Goal: Transaction & Acquisition: Purchase product/service

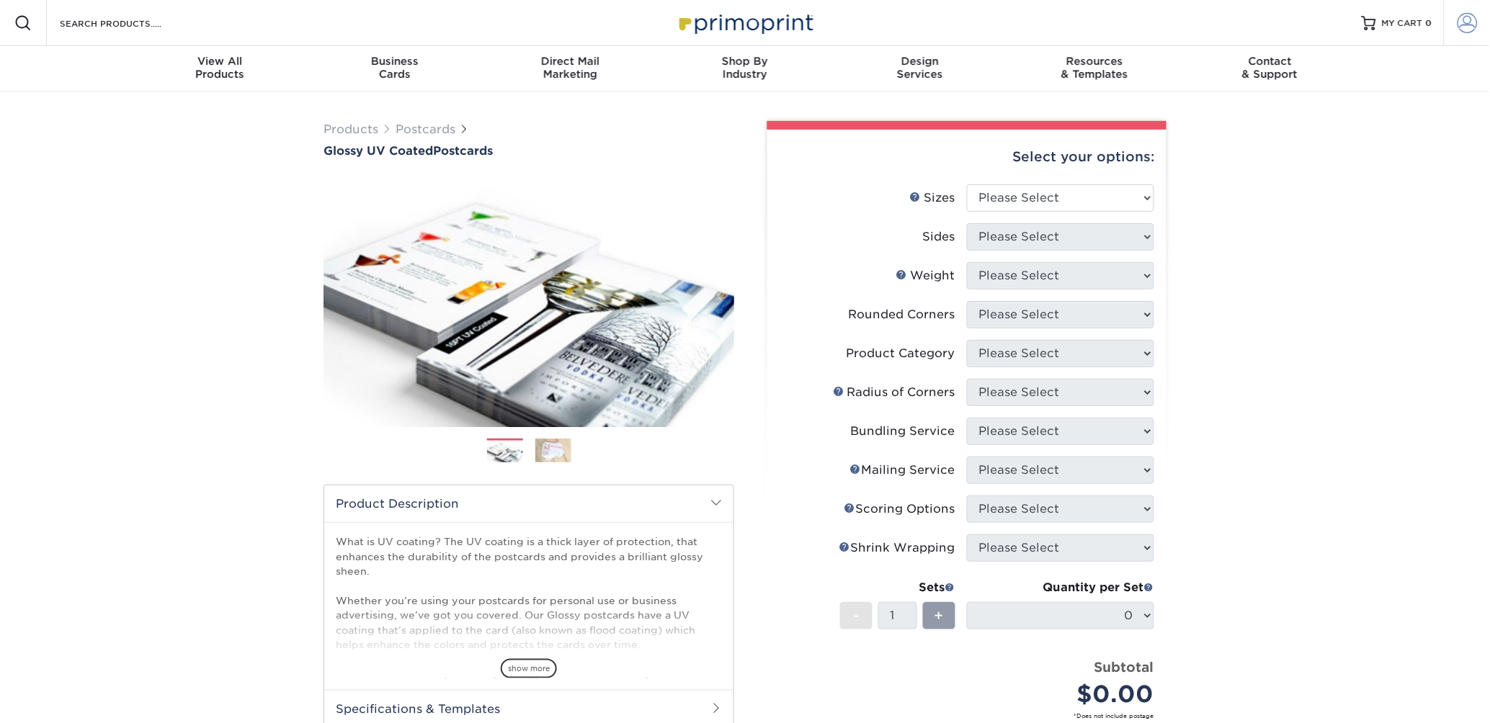
type input "[PERSON_NAME][EMAIL_ADDRESS][DOMAIN_NAME]"
click at [1458, 27] on span at bounding box center [1468, 23] width 20 height 20
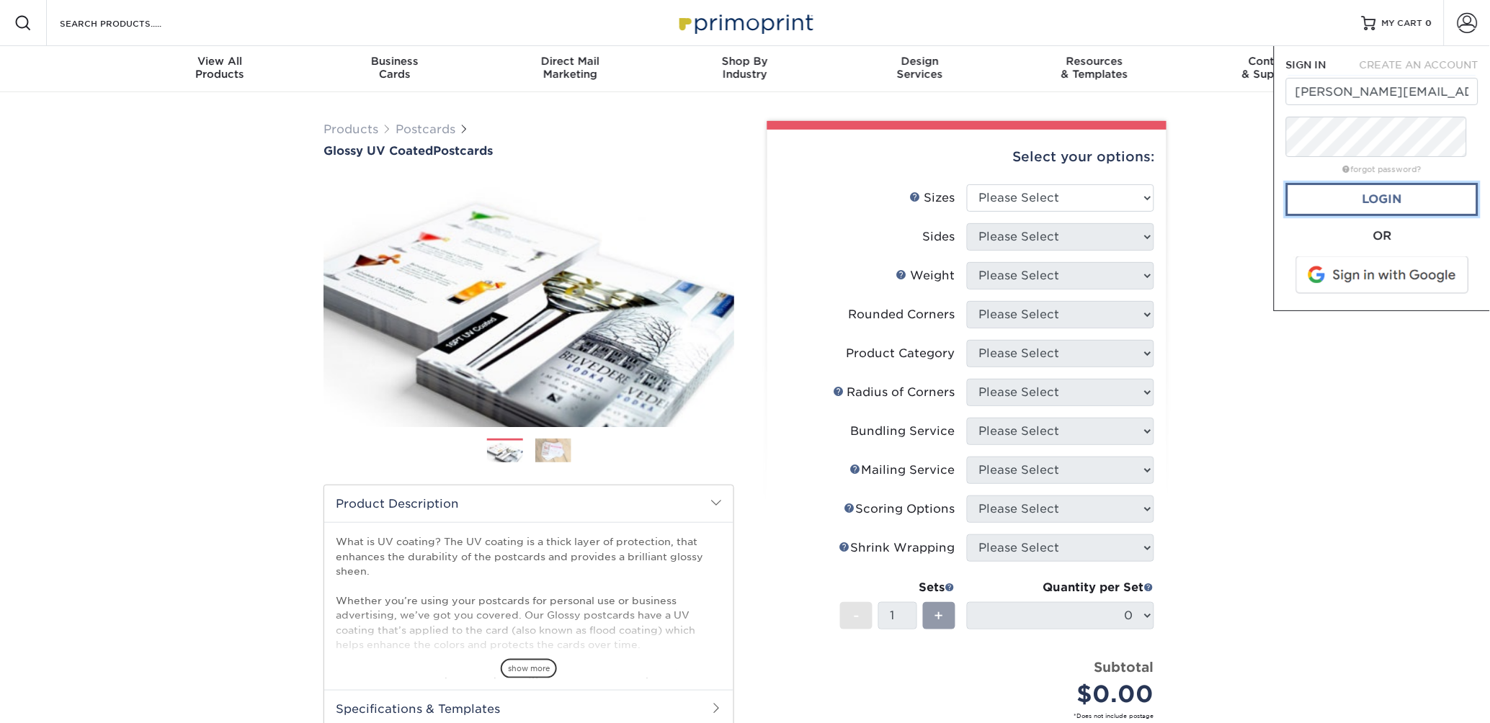
click at [1343, 216] on link "Login" at bounding box center [1382, 199] width 192 height 33
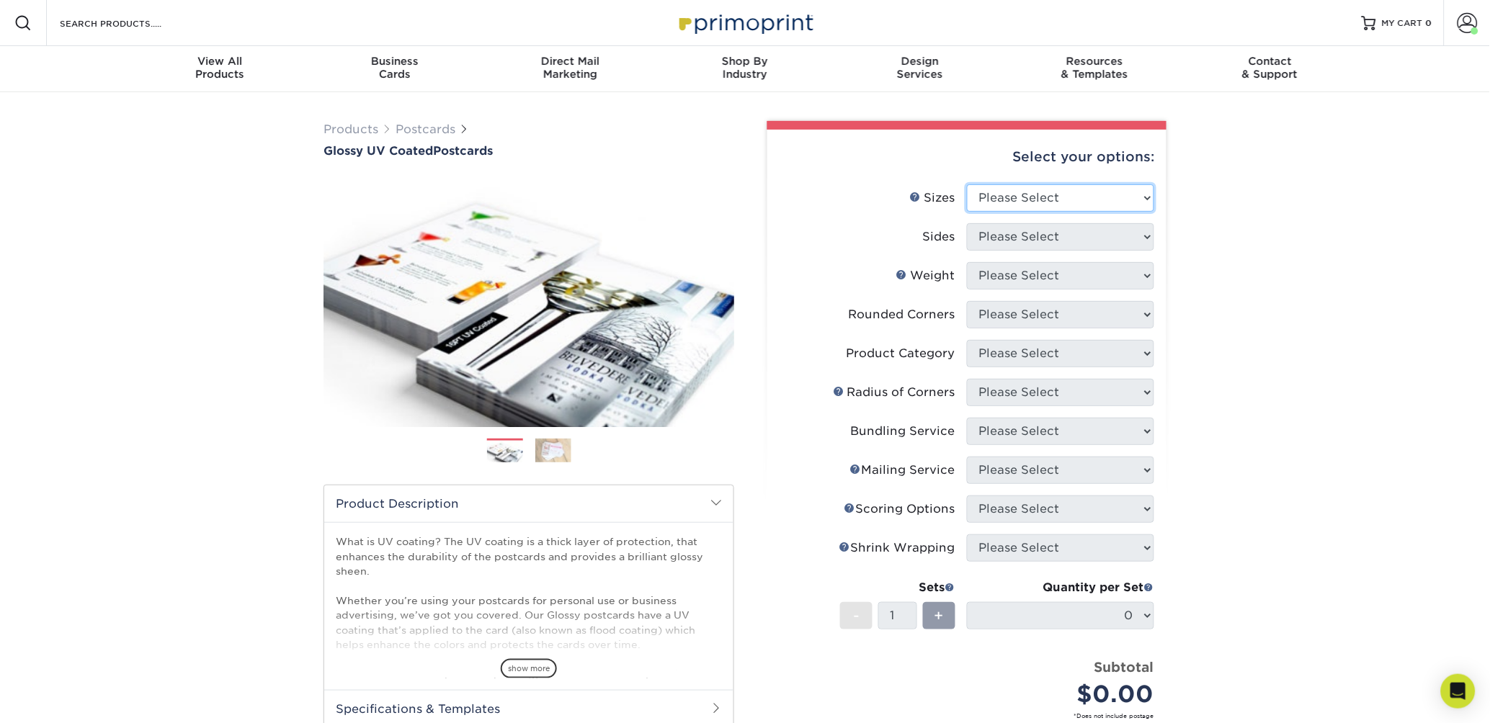
click at [1094, 212] on select "Please Select 1.5" x 7" 2" x 4" 2" x 6" 2" x 7" 2" x 8" 2.12" x 5.5" 2.12" x 5.…" at bounding box center [1060, 197] width 187 height 27
select select "4.00x9.00"
click at [970, 212] on select "Please Select 1.5" x 7" 2" x 4" 2" x 6" 2" x 7" 2" x 8" 2.12" x 5.5" 2.12" x 5.…" at bounding box center [1060, 197] width 187 height 27
click at [1067, 251] on select "Please Select Print Both Sides Print Front Only" at bounding box center [1060, 236] width 187 height 27
select select "13abbda7-1d64-4f25-8bb2-c179b224825d"
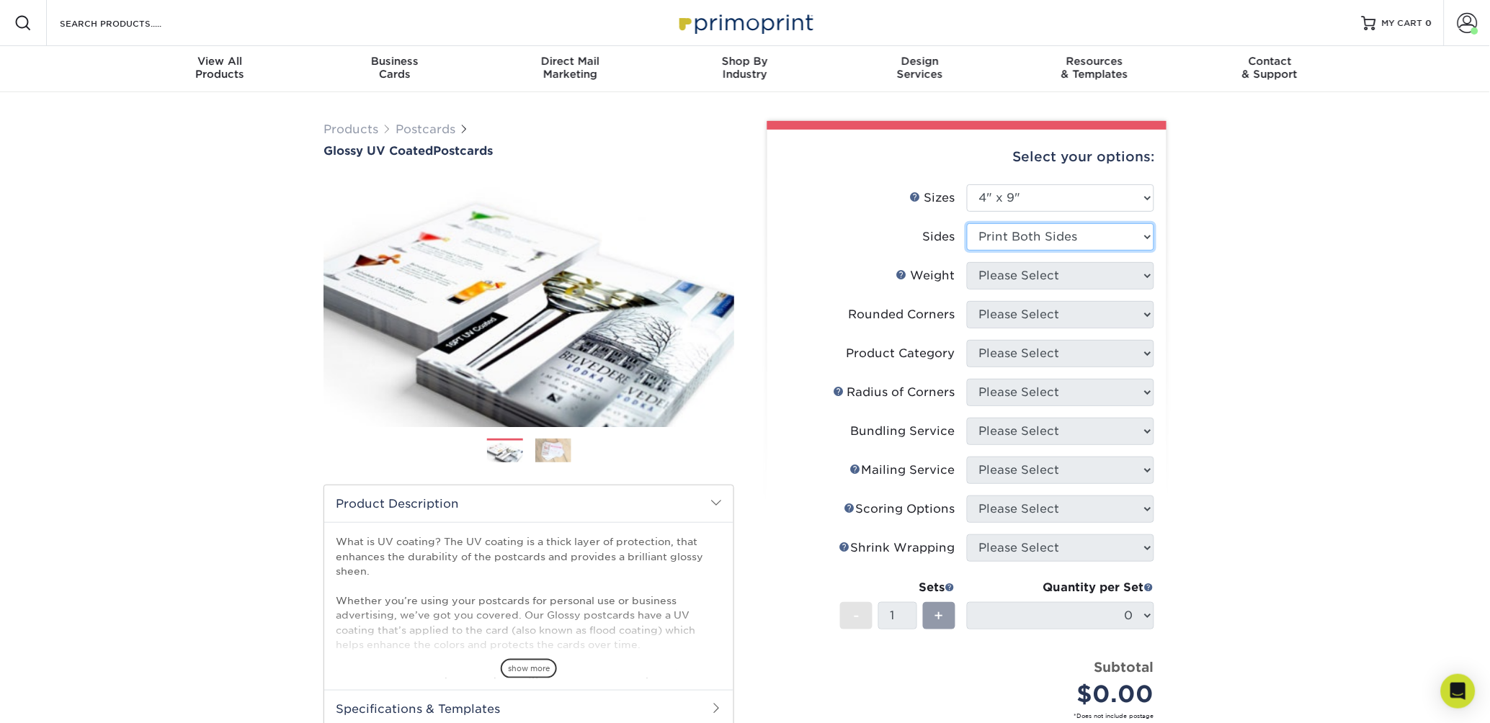
click at [970, 251] on select "Please Select Print Both Sides Print Front Only" at bounding box center [1060, 236] width 187 height 27
click at [1063, 290] on select "Please Select 16PT 14PT 18PT C1S" at bounding box center [1060, 275] width 187 height 27
select select "14PT"
click at [970, 290] on select "Please Select 16PT 14PT 18PT C1S" at bounding box center [1060, 275] width 187 height 27
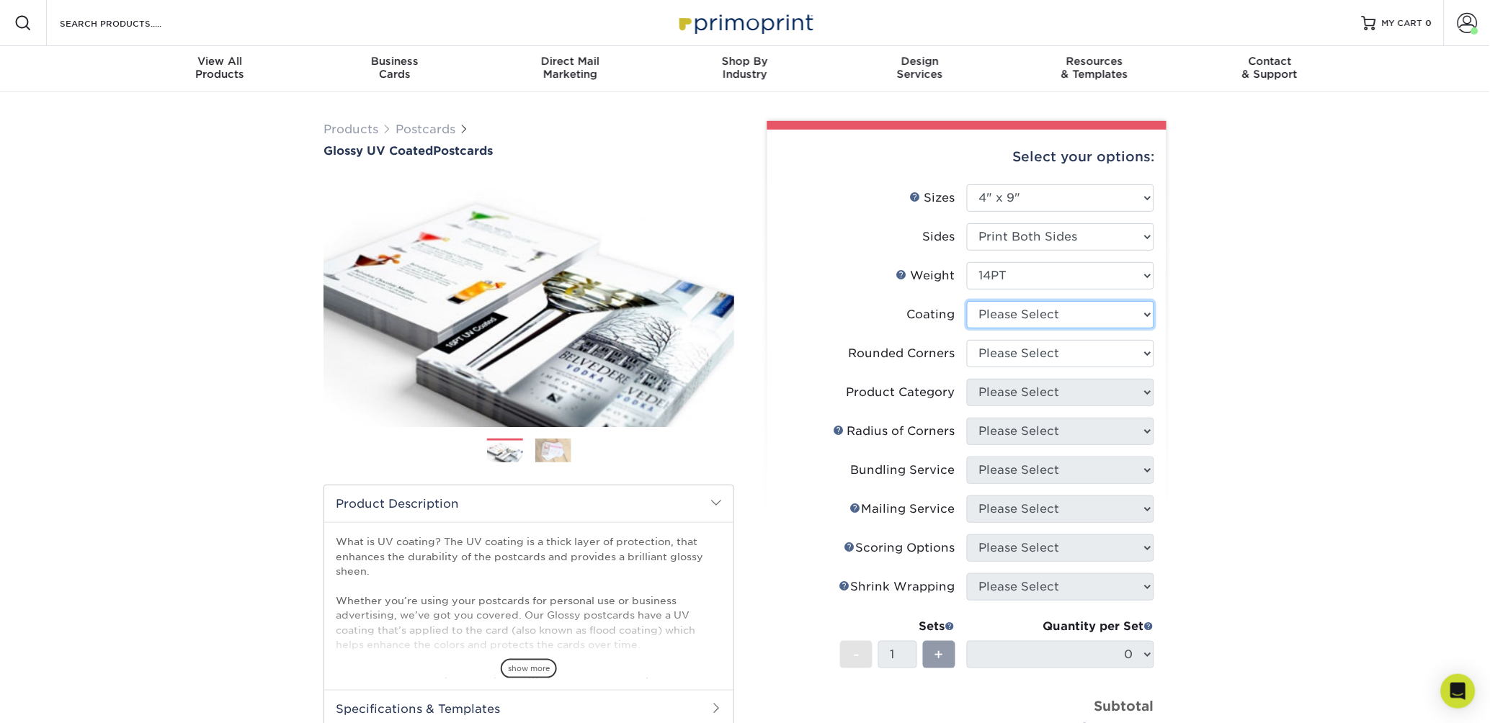
click at [1079, 329] on select at bounding box center [1060, 314] width 187 height 27
select select "ae367451-b2b8-45df-a344-0f05b6a12993"
click at [970, 329] on select at bounding box center [1060, 314] width 187 height 27
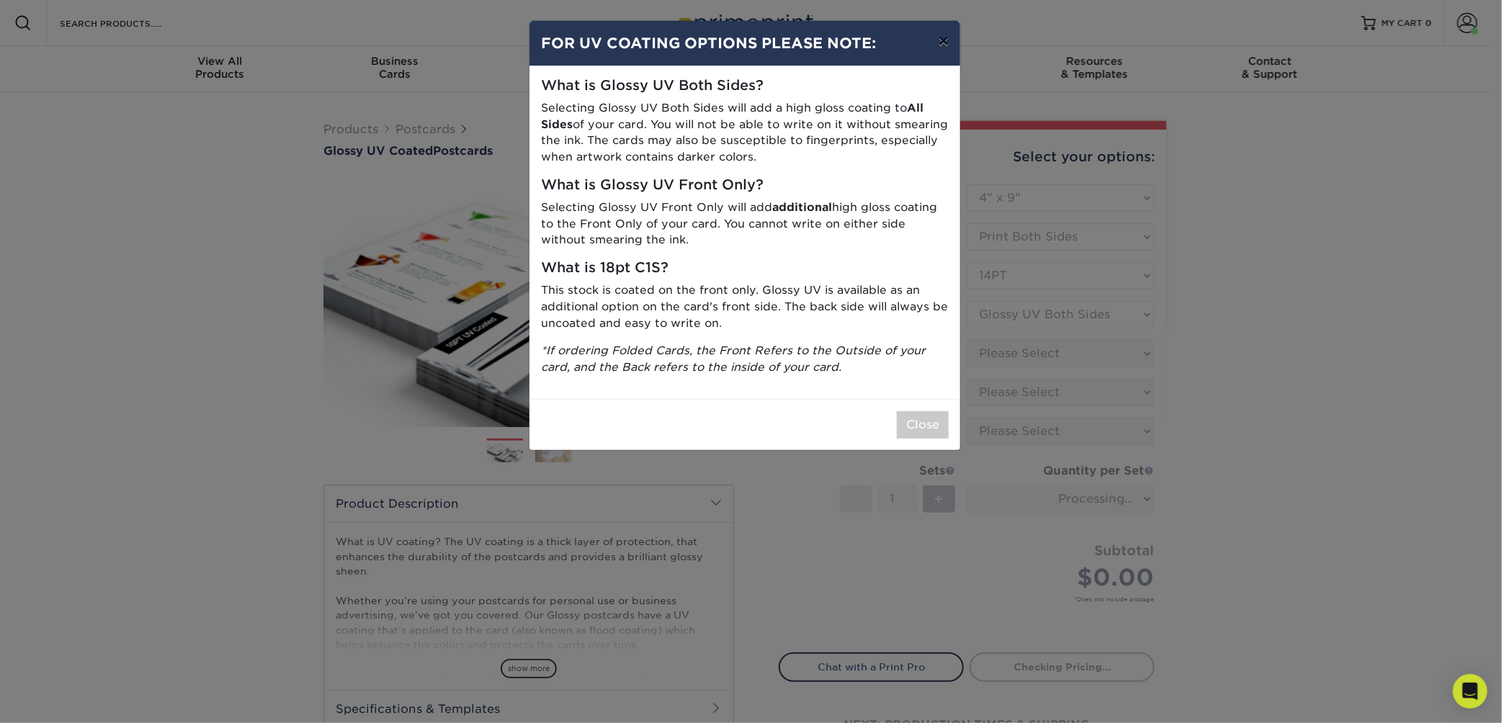
click at [927, 61] on button "×" at bounding box center [943, 41] width 33 height 40
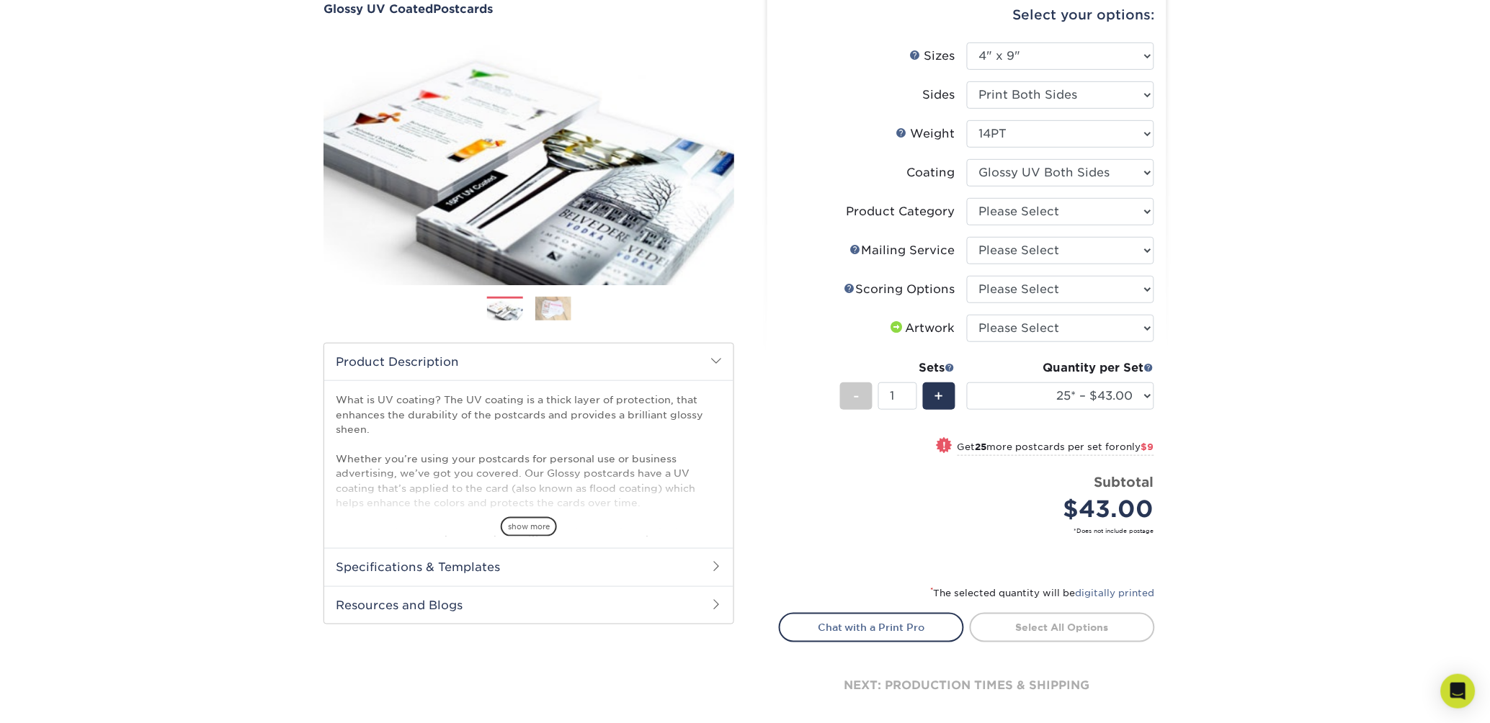
scroll to position [163, 0]
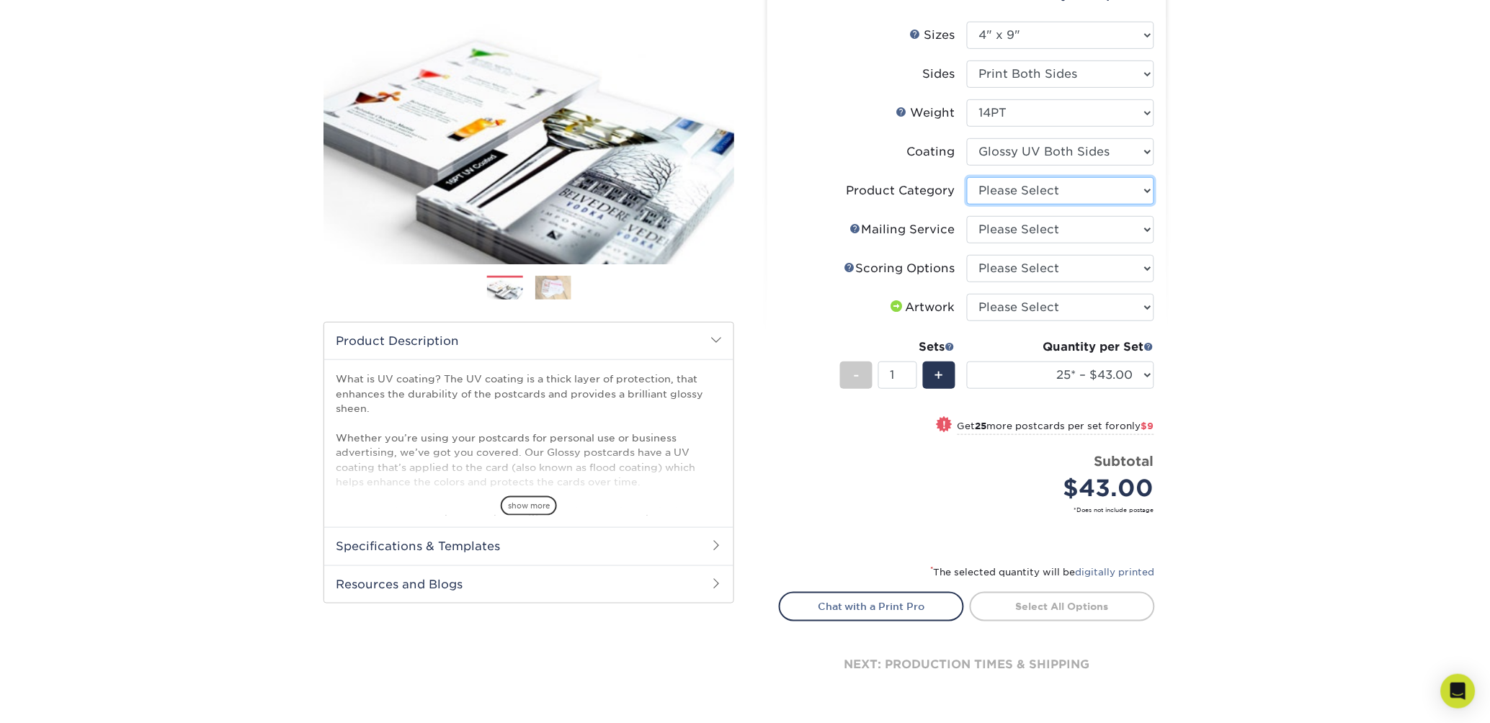
click at [1105, 205] on select "Please Select Postcards" at bounding box center [1060, 190] width 187 height 27
select select "9b7272e0-d6c8-4c3c-8e97-d3a1bcdab858"
click at [970, 205] on select "Please Select Postcards" at bounding box center [1060, 190] width 187 height 27
click at [1081, 244] on select "Please Select No Direct Mailing Service No, I will mail/stamp/imprint Direct Ma…" at bounding box center [1060, 229] width 187 height 27
select select "3e5e9bdd-d78a-4c28-a41d-fe1407925ca6"
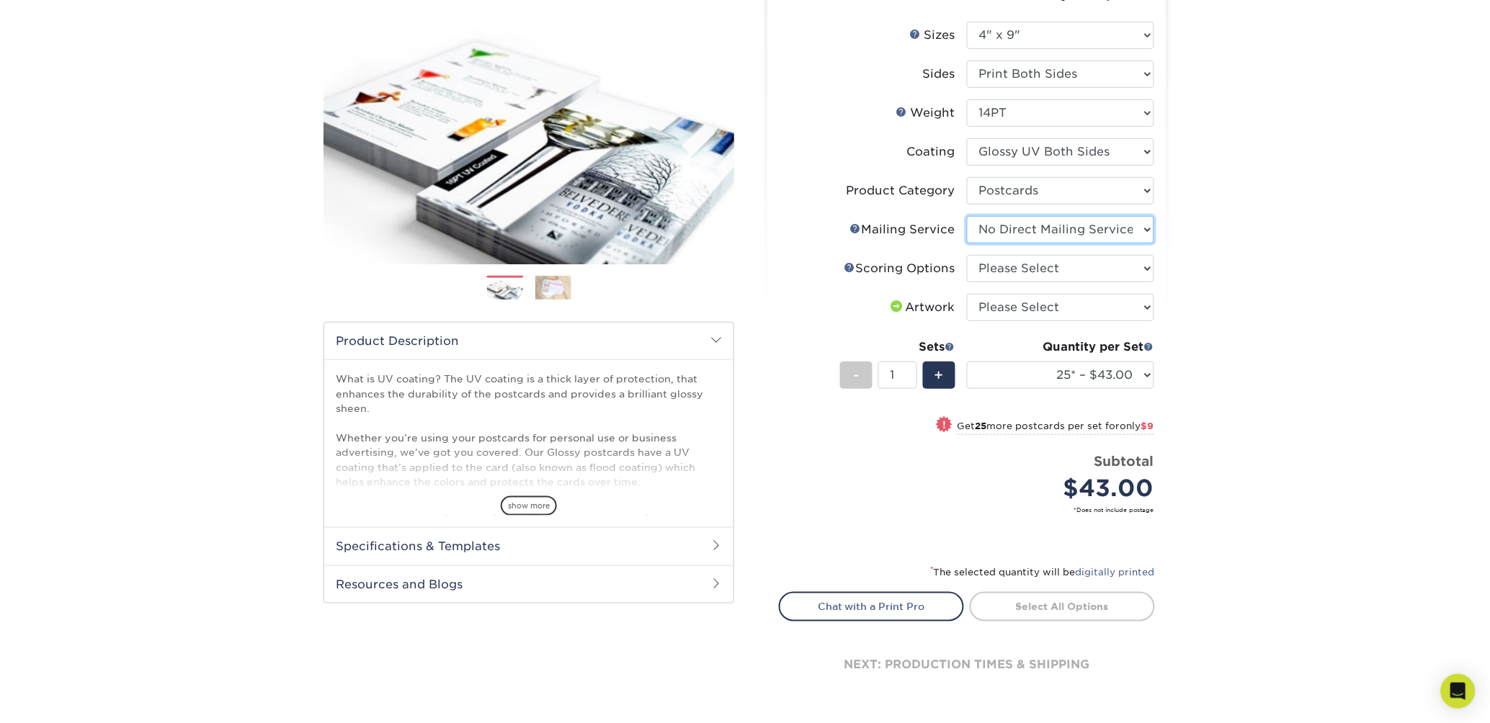
click at [970, 244] on select "Please Select No Direct Mailing Service No, I will mail/stamp/imprint Direct Ma…" at bounding box center [1060, 229] width 187 height 27
click at [1073, 282] on select "Please Select No Scoring One Score Two Scores" at bounding box center [1060, 268] width 187 height 27
select select "16ebe401-5398-422d-8cb0-f3adbb82deb5"
click at [970, 282] on select "Please Select No Scoring One Score Two Scores" at bounding box center [1060, 268] width 187 height 27
click at [1063, 321] on select "Please Select I will upload files I need a design - $150" at bounding box center [1060, 307] width 187 height 27
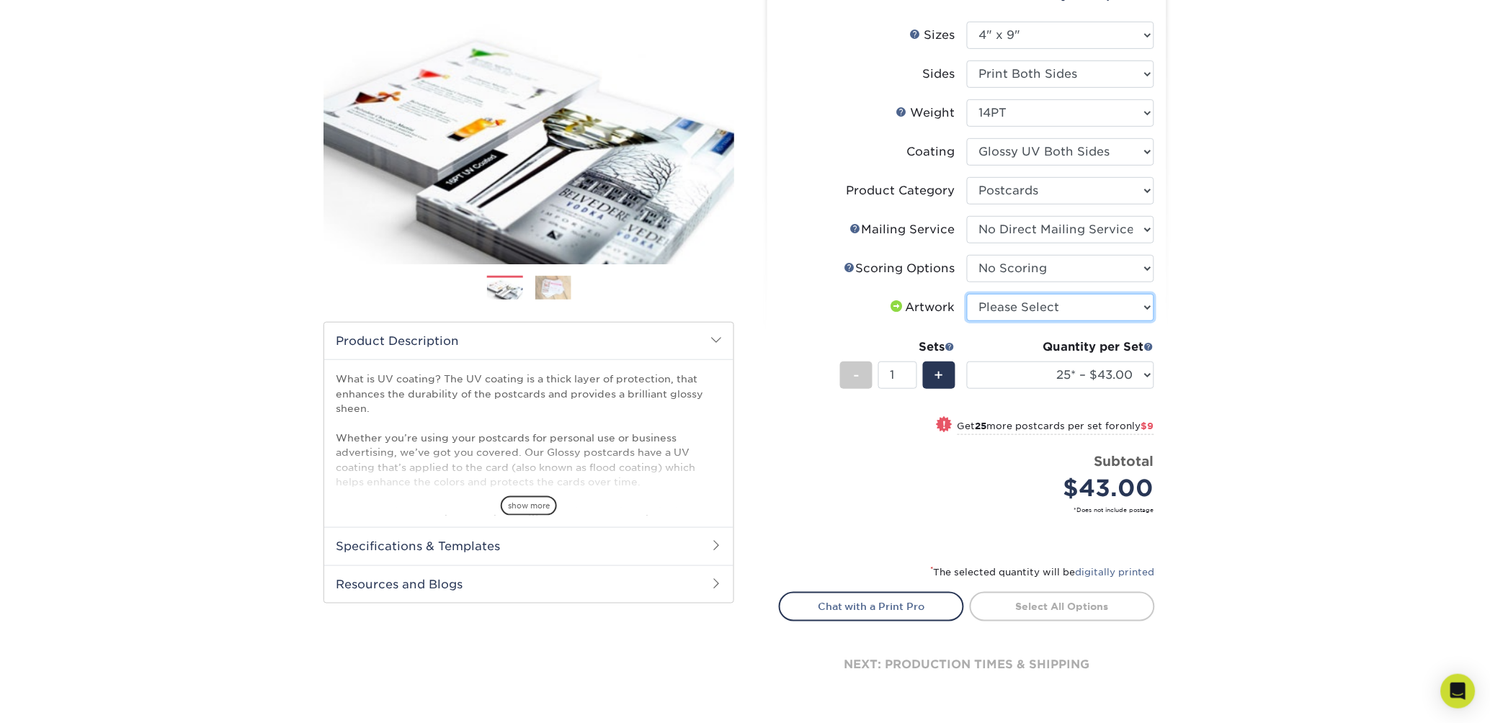
select select "upload"
click at [970, 321] on select "Please Select I will upload files I need a design - $150" at bounding box center [1060, 307] width 187 height 27
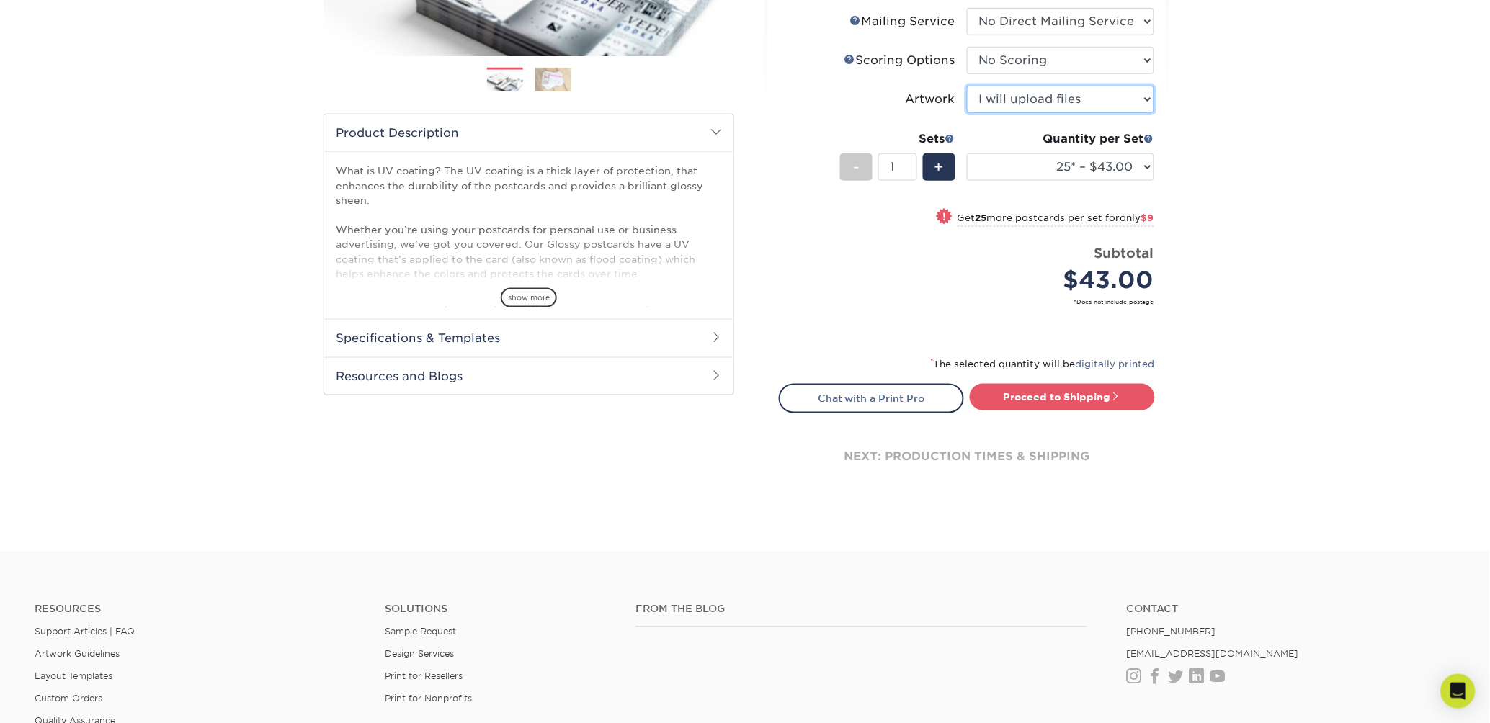
scroll to position [373, 0]
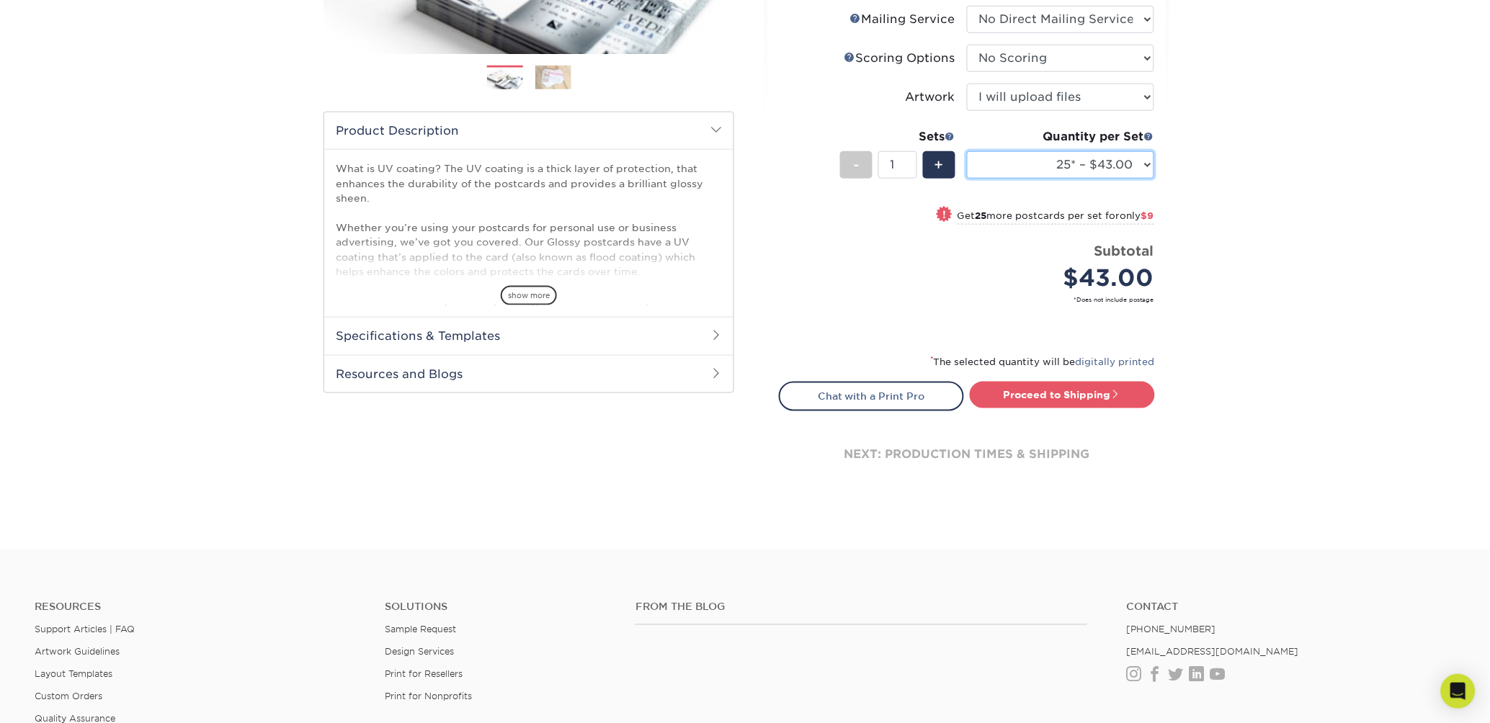
click at [1118, 179] on select "25* – $43.00 50* – $52.00 75* – $57.00 100* – $120.00 250* – $180.00 500 – $199…" at bounding box center [1060, 164] width 187 height 27
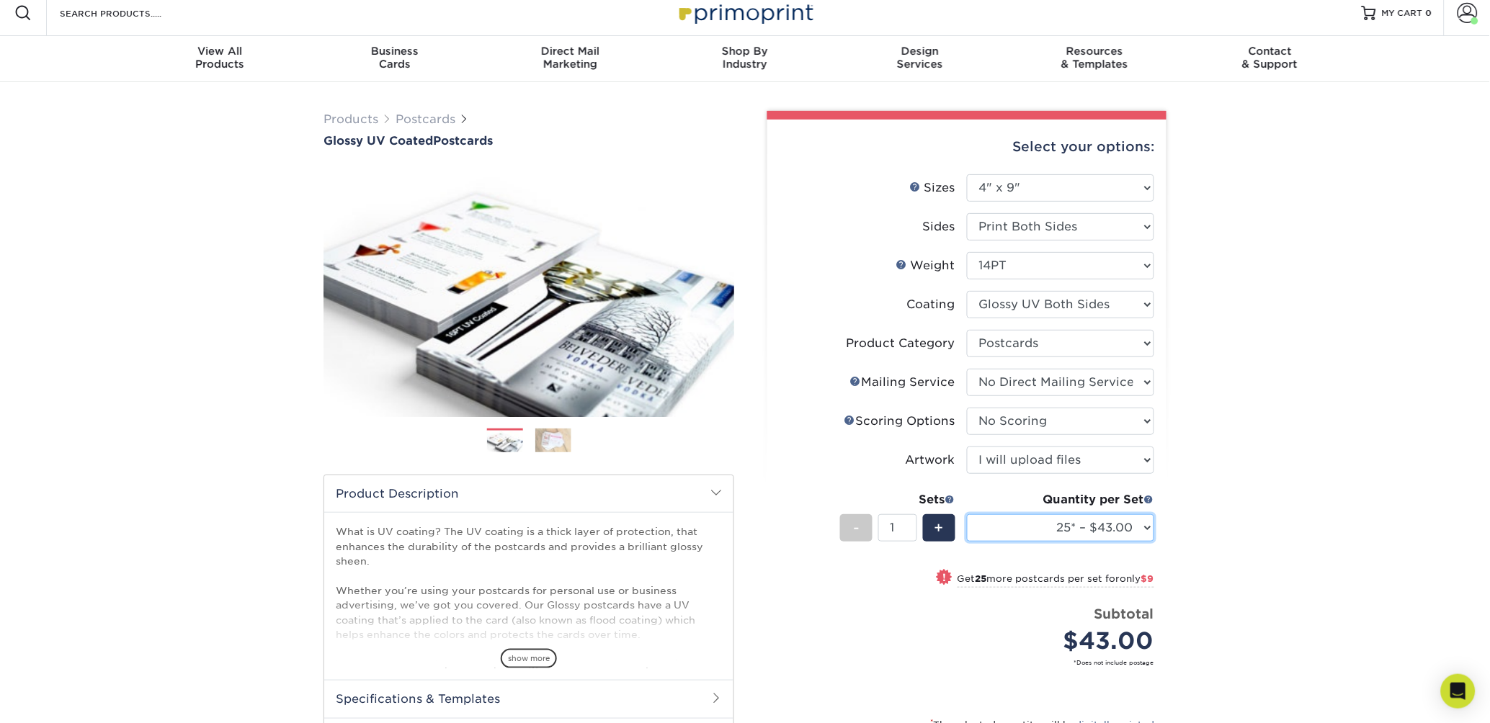
scroll to position [0, 0]
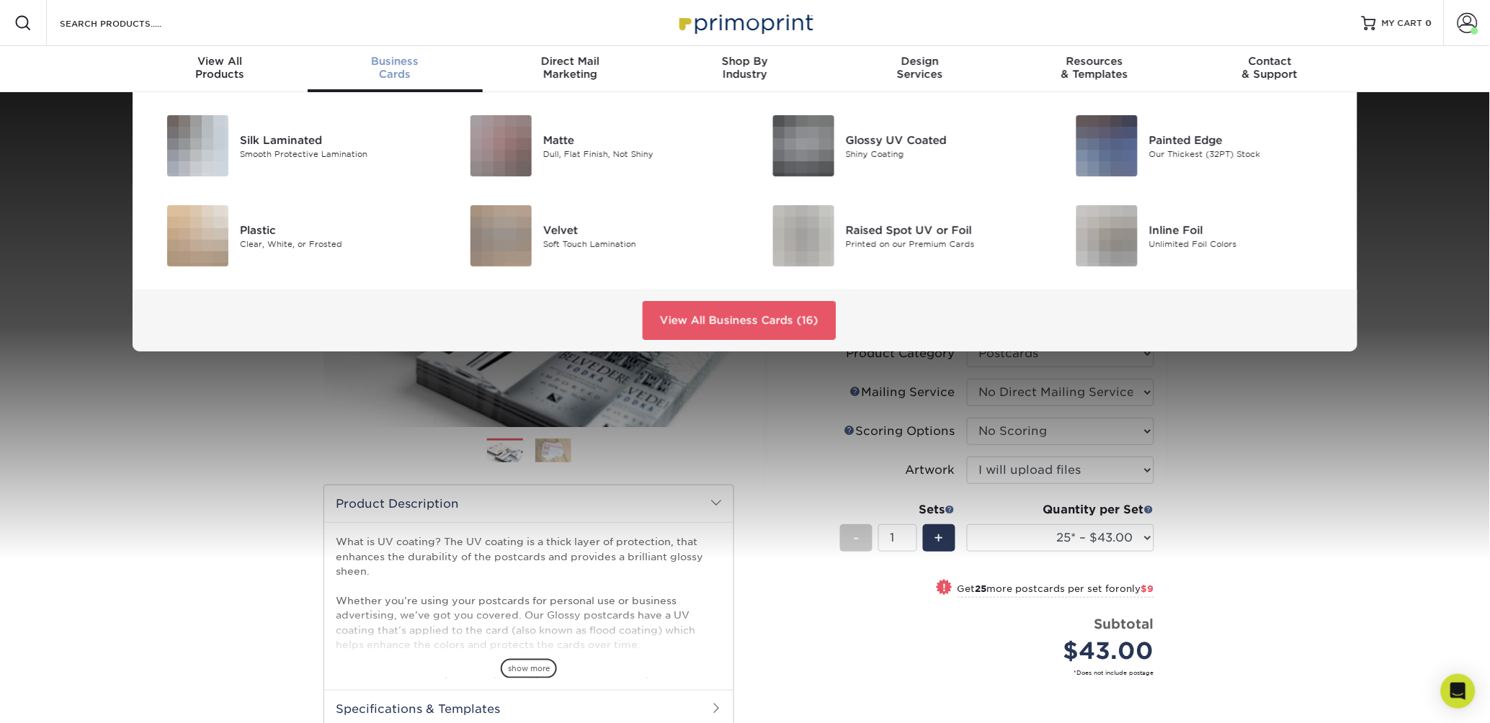
click at [401, 81] on div "Business Cards" at bounding box center [395, 68] width 175 height 26
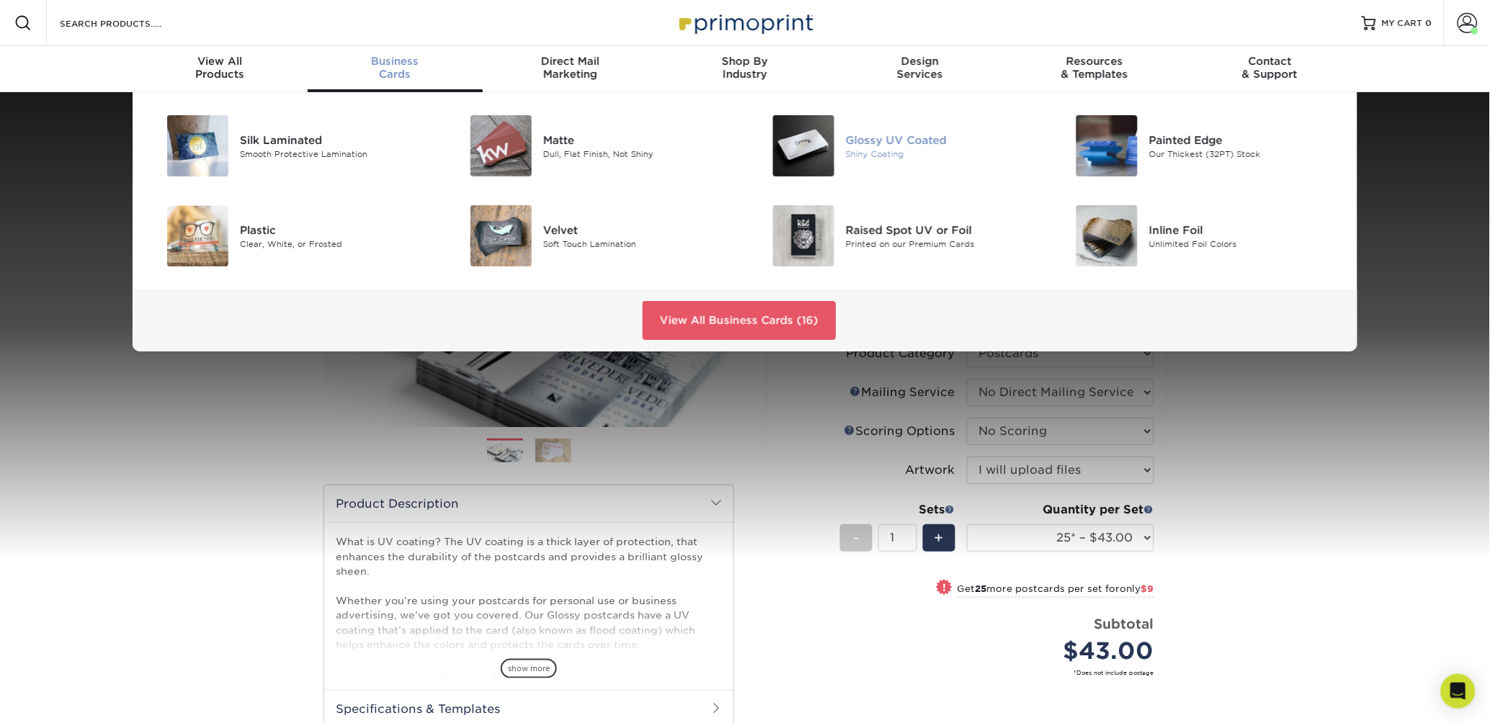
click at [892, 148] on div "Glossy UV Coated" at bounding box center [941, 140] width 191 height 16
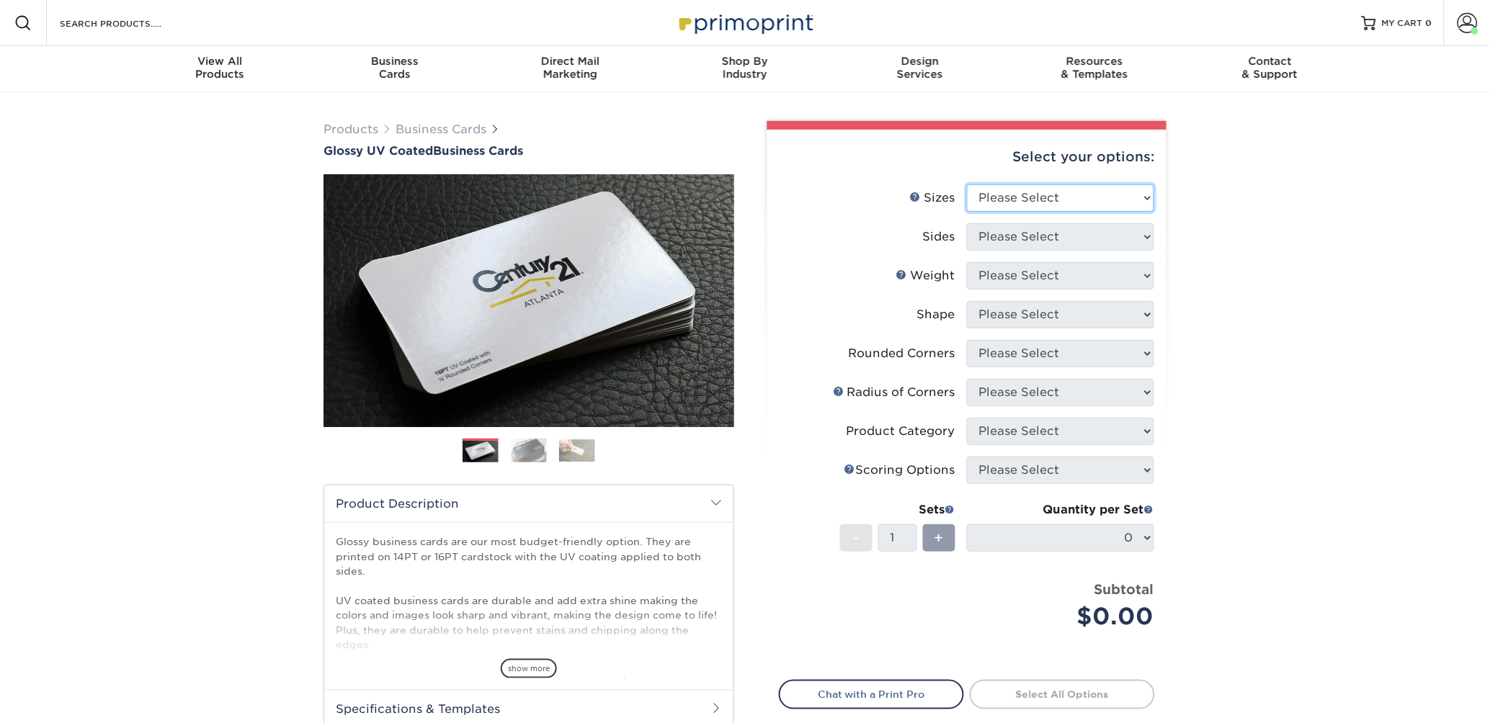
click at [992, 212] on select "Please Select 1.5" x 3.5" - Mini 1.75" x 3.5" - Mini 2" x 2" - Square 2" x 3" -…" at bounding box center [1060, 197] width 187 height 27
select select "2.00x3.50"
click at [970, 212] on select "Please Select 1.5" x 3.5" - Mini 1.75" x 3.5" - Mini 2" x 2" - Square 2" x 3" -…" at bounding box center [1060, 197] width 187 height 27
click at [1027, 251] on select "Please Select Print Both Sides Print Front Only" at bounding box center [1060, 236] width 187 height 27
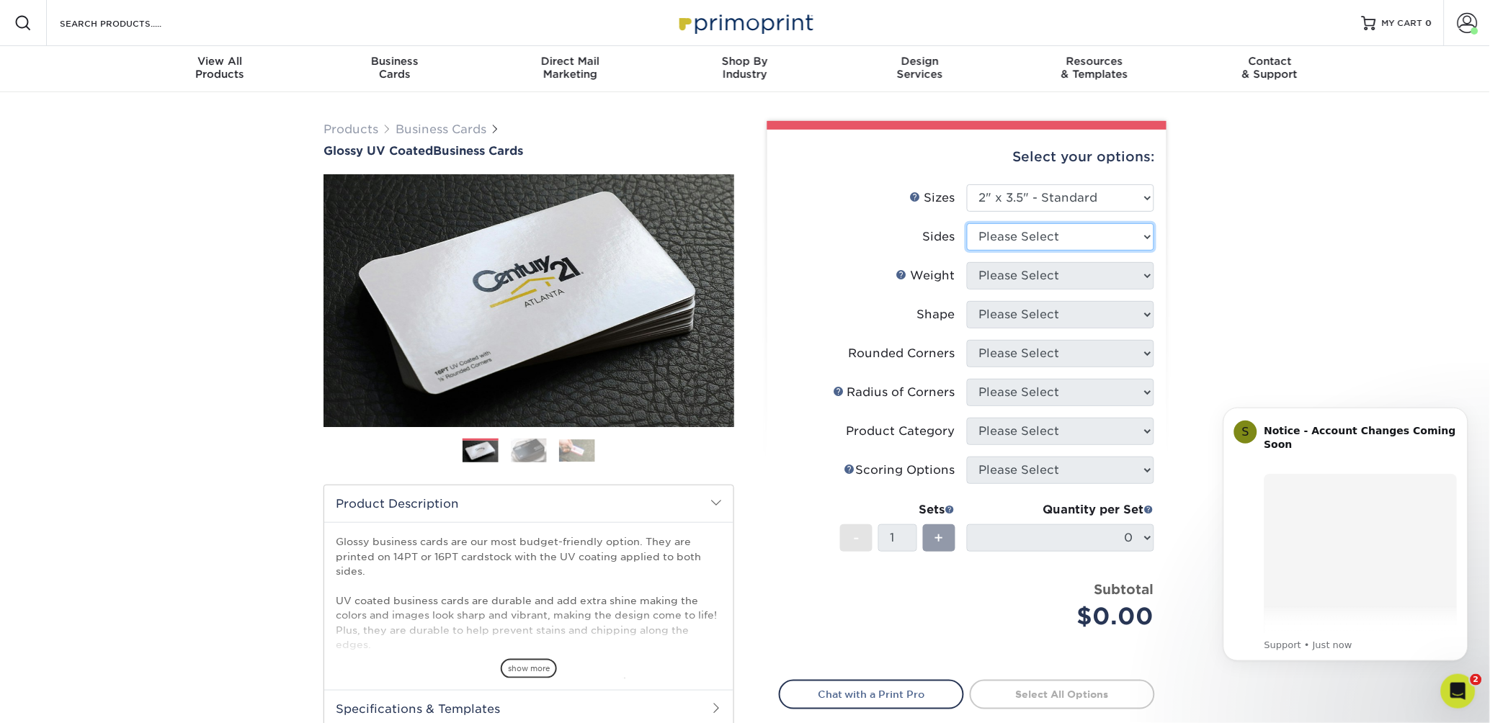
select select "13abbda7-1d64-4f25-8bb2-c179b224825d"
click at [970, 251] on select "Please Select Print Both Sides Print Front Only" at bounding box center [1060, 236] width 187 height 27
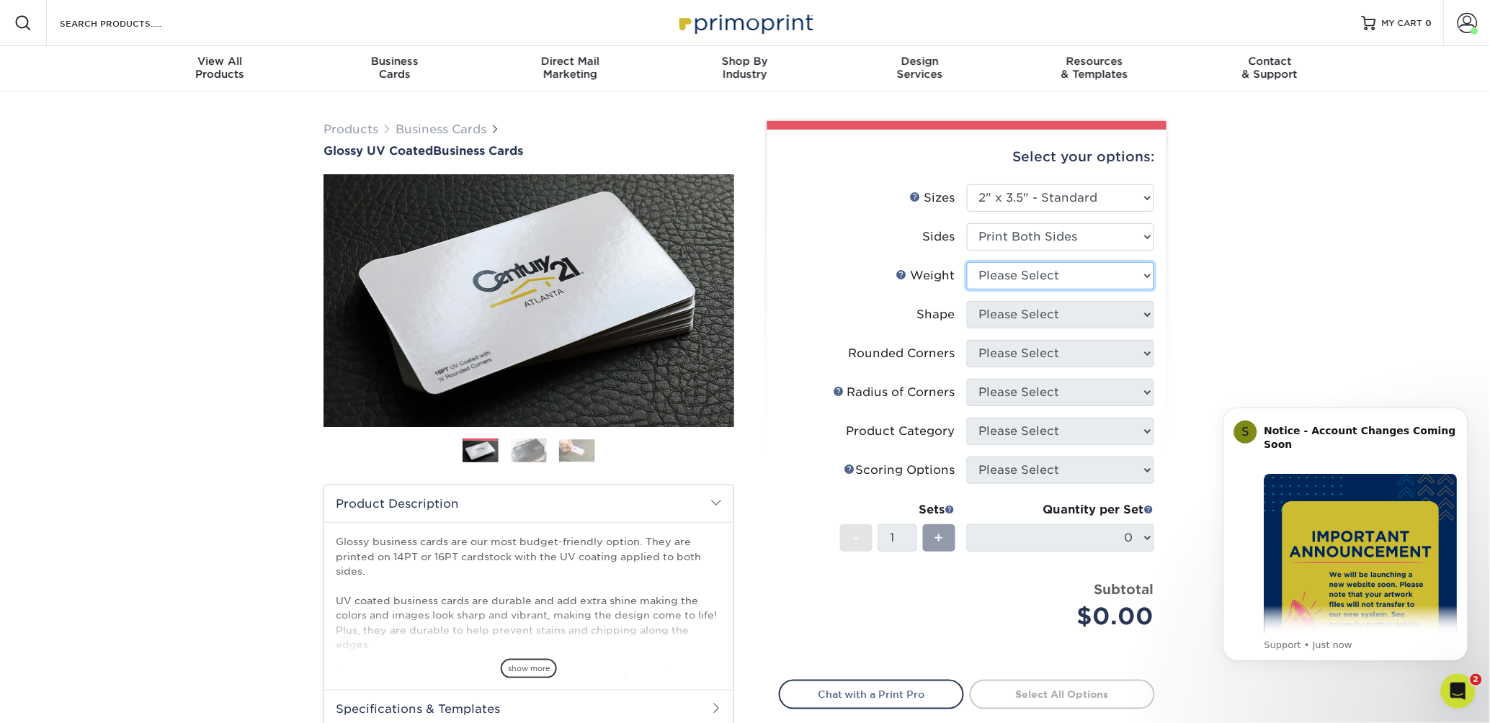
click at [1011, 290] on select "Please Select 16PT 14PT" at bounding box center [1060, 275] width 187 height 27
select select "14PT"
click at [970, 290] on select "Please Select 16PT 14PT" at bounding box center [1060, 275] width 187 height 27
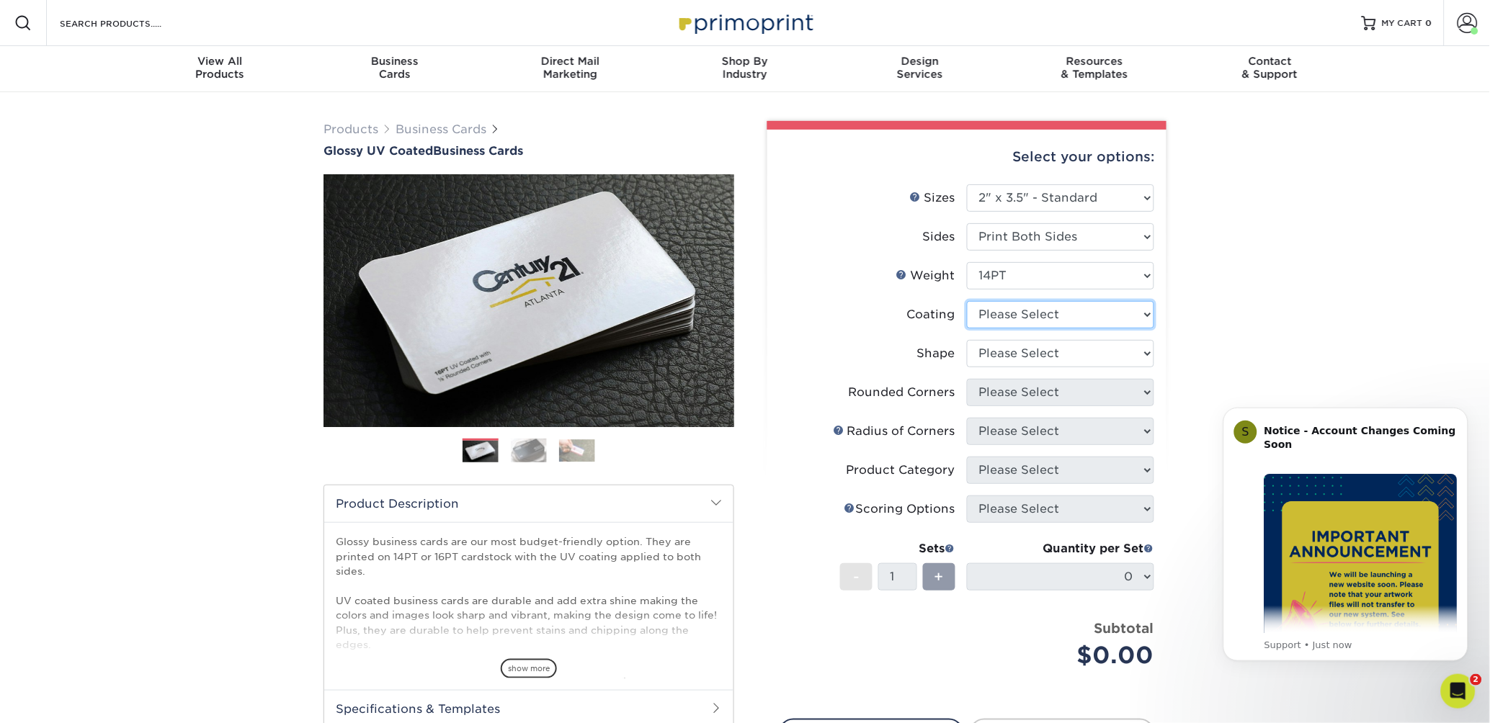
click at [1003, 329] on select at bounding box center [1060, 314] width 187 height 27
select select "ae367451-b2b8-45df-a344-0f05b6a12993"
click at [970, 329] on select at bounding box center [1060, 314] width 187 height 27
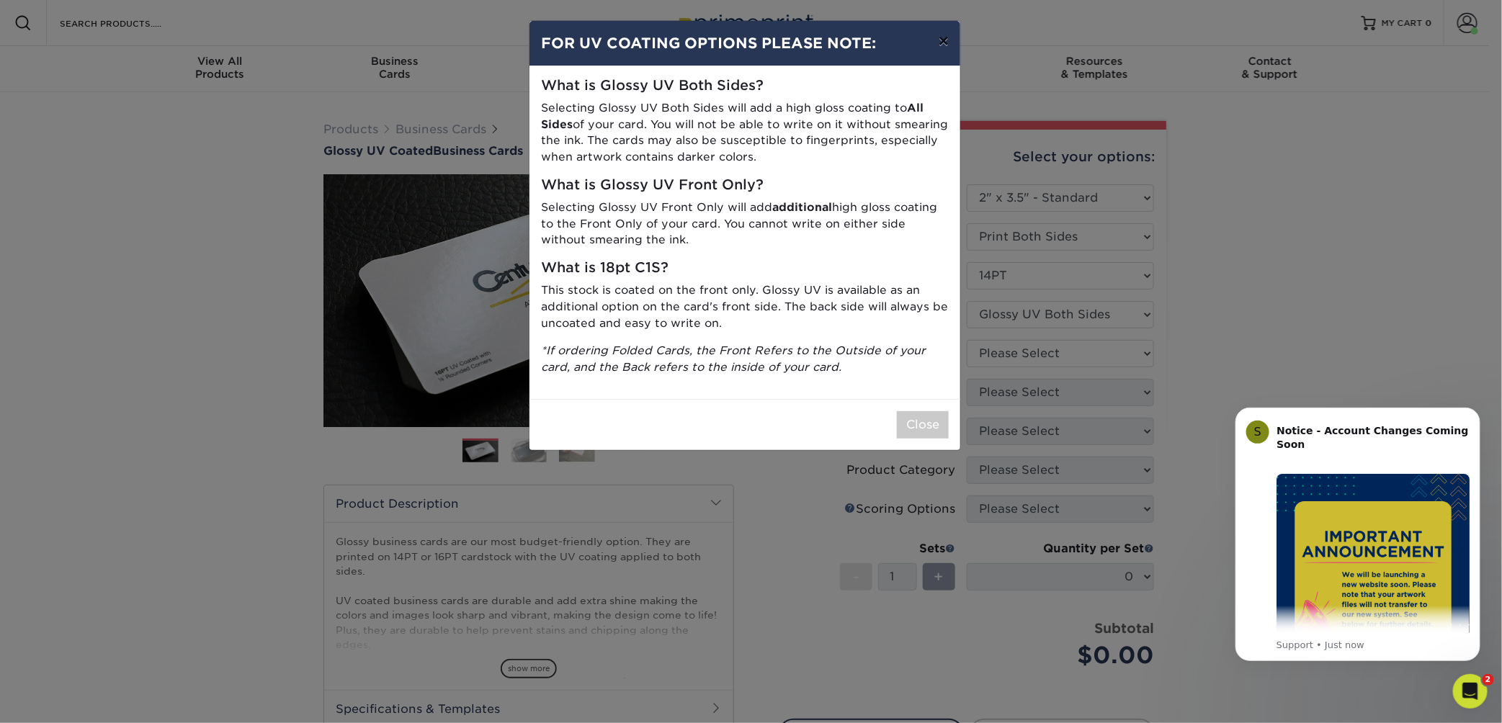
click at [928, 61] on button "×" at bounding box center [943, 41] width 33 height 40
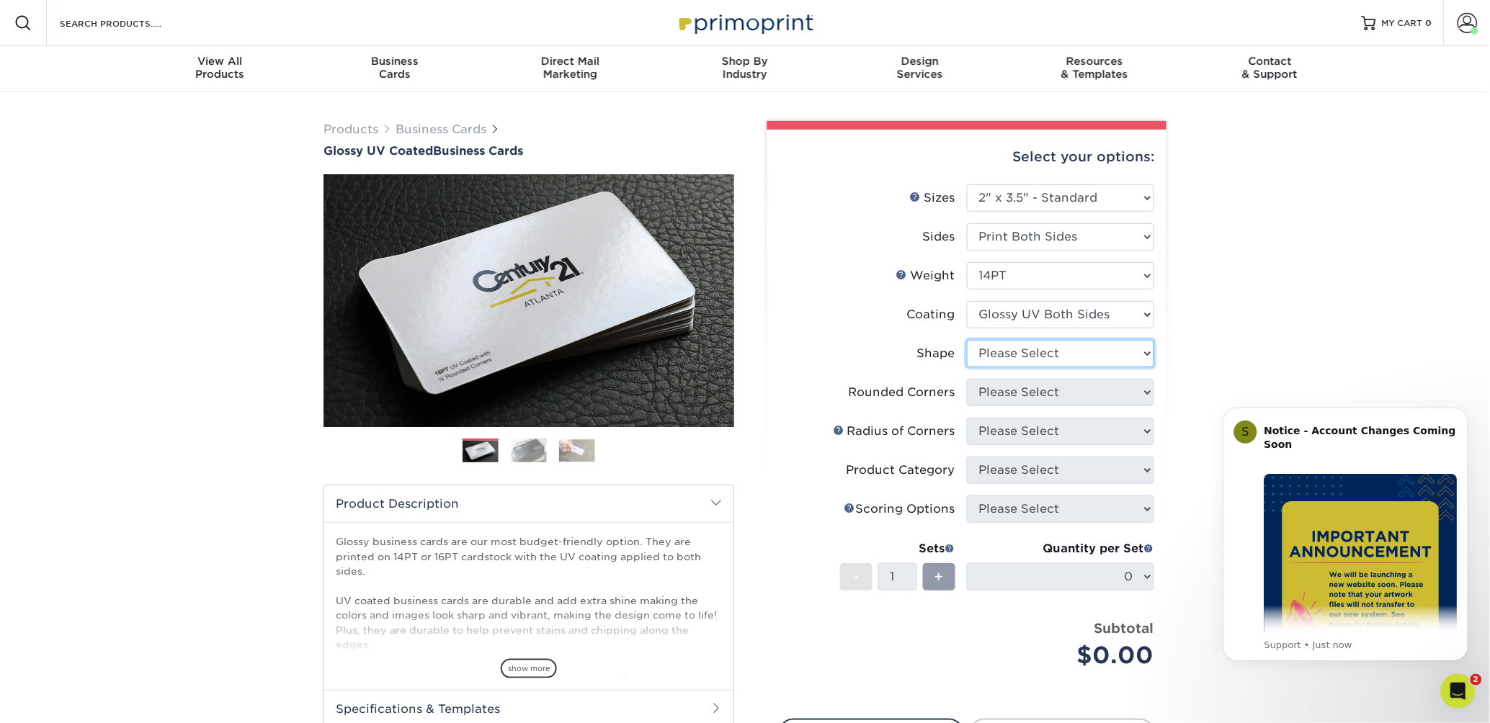
click at [991, 367] on select "Please Select Standard" at bounding box center [1060, 353] width 187 height 27
select select "standard"
click at [970, 367] on select "Please Select Standard" at bounding box center [1060, 353] width 187 height 27
click at [995, 406] on select "Please Select Yes - Round 2 Corners Yes - Round 4 Corners No" at bounding box center [1060, 392] width 187 height 27
select select "7672df9e-0e0a-464d-8e1f-920c575e4da3"
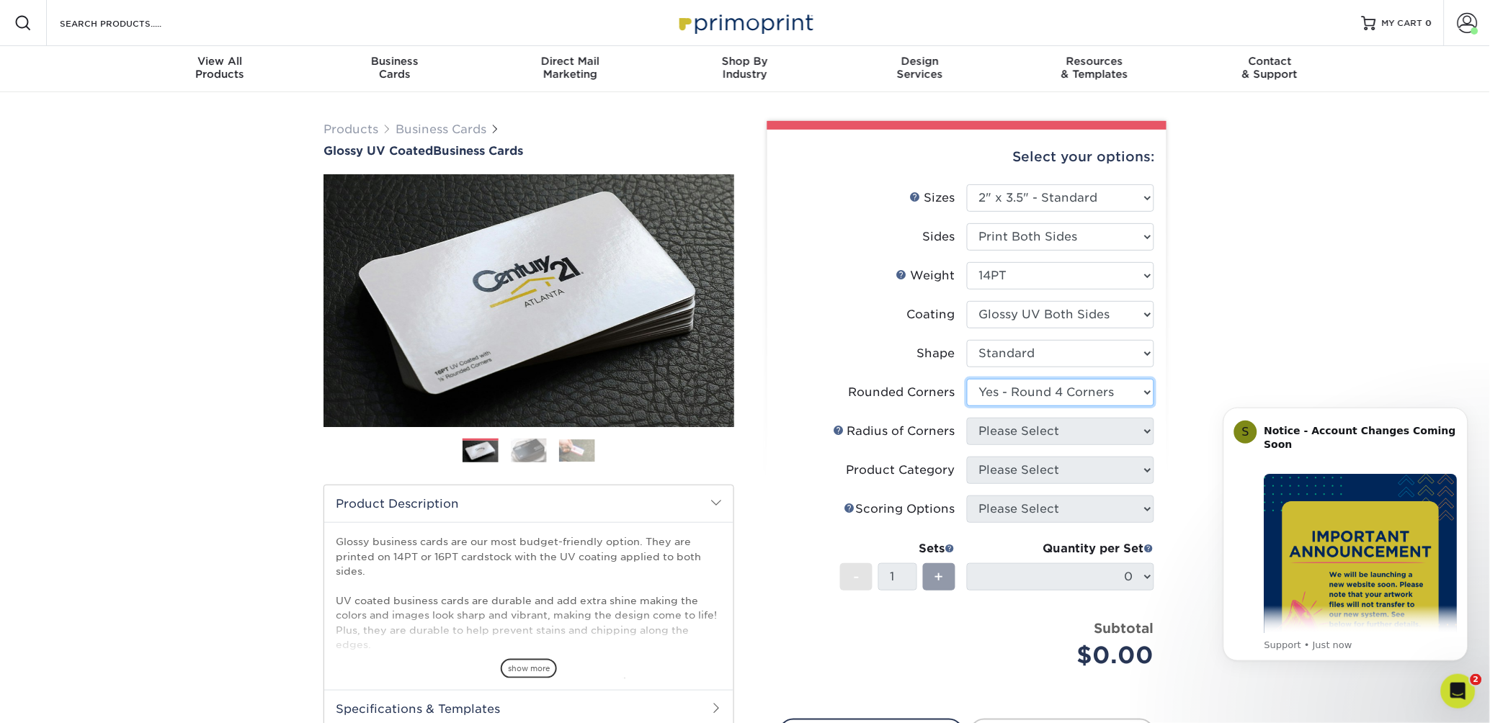
click at [970, 406] on select "Please Select Yes - Round 2 Corners Yes - Round 4 Corners No" at bounding box center [1060, 392] width 187 height 27
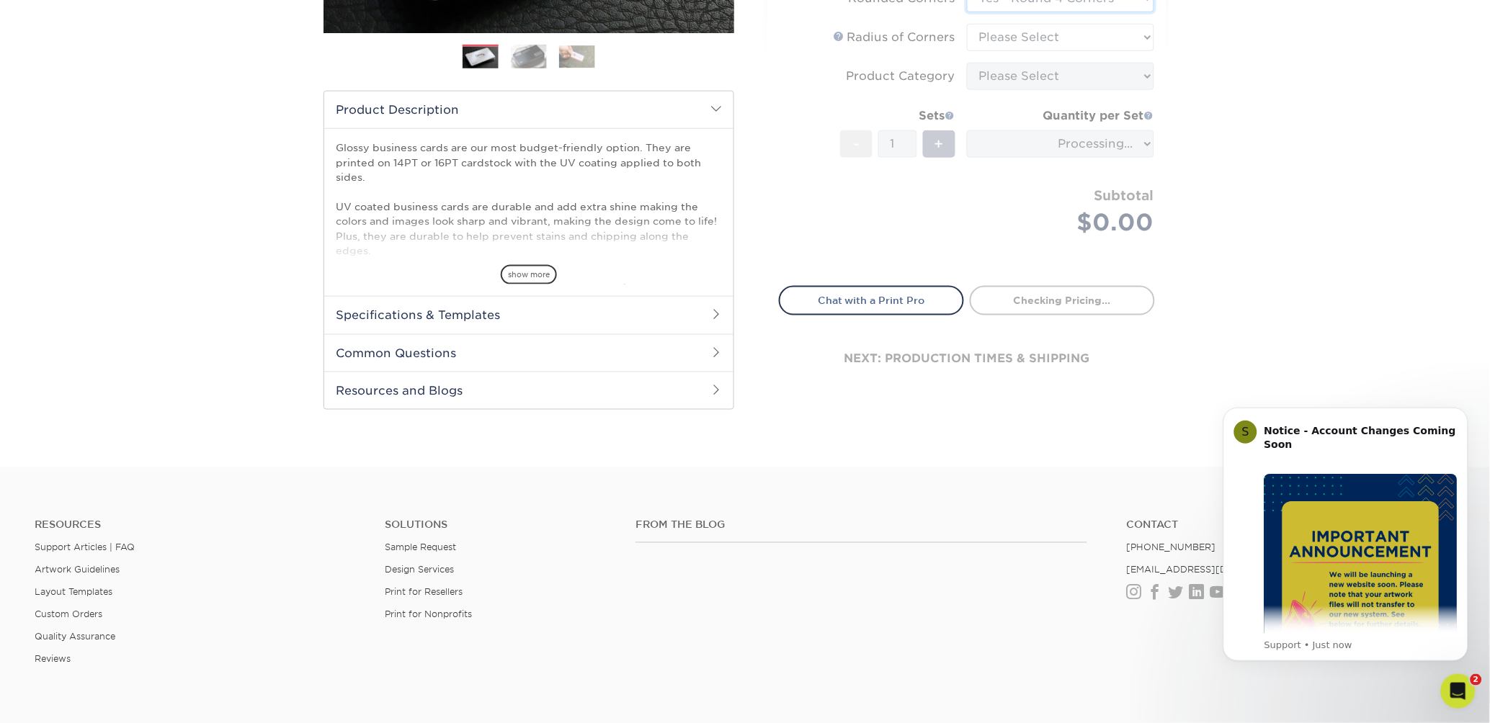
scroll to position [414, 0]
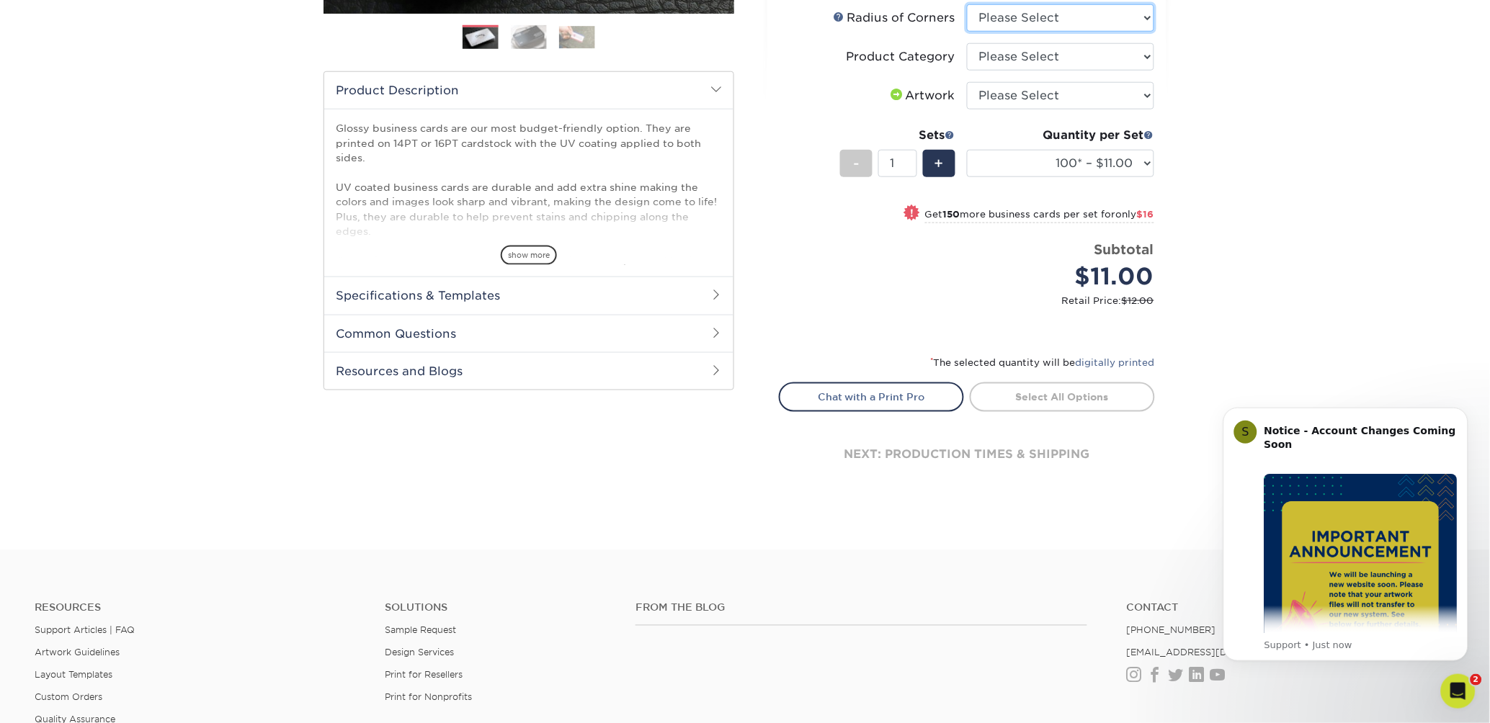
click at [1104, 32] on select "Please Select Rounded 1/8" Rounded 1/4"" at bounding box center [1060, 17] width 187 height 27
select select "589680c7-ee9a-431b-9d12-d7aeb1386a97"
click at [970, 32] on select "Please Select Rounded 1/8" Rounded 1/4"" at bounding box center [1060, 17] width 187 height 27
click at [1069, 71] on select "Please Select Business Cards" at bounding box center [1060, 56] width 187 height 27
select select "3b5148f1-0588-4f88-a218-97bcfdce65c1"
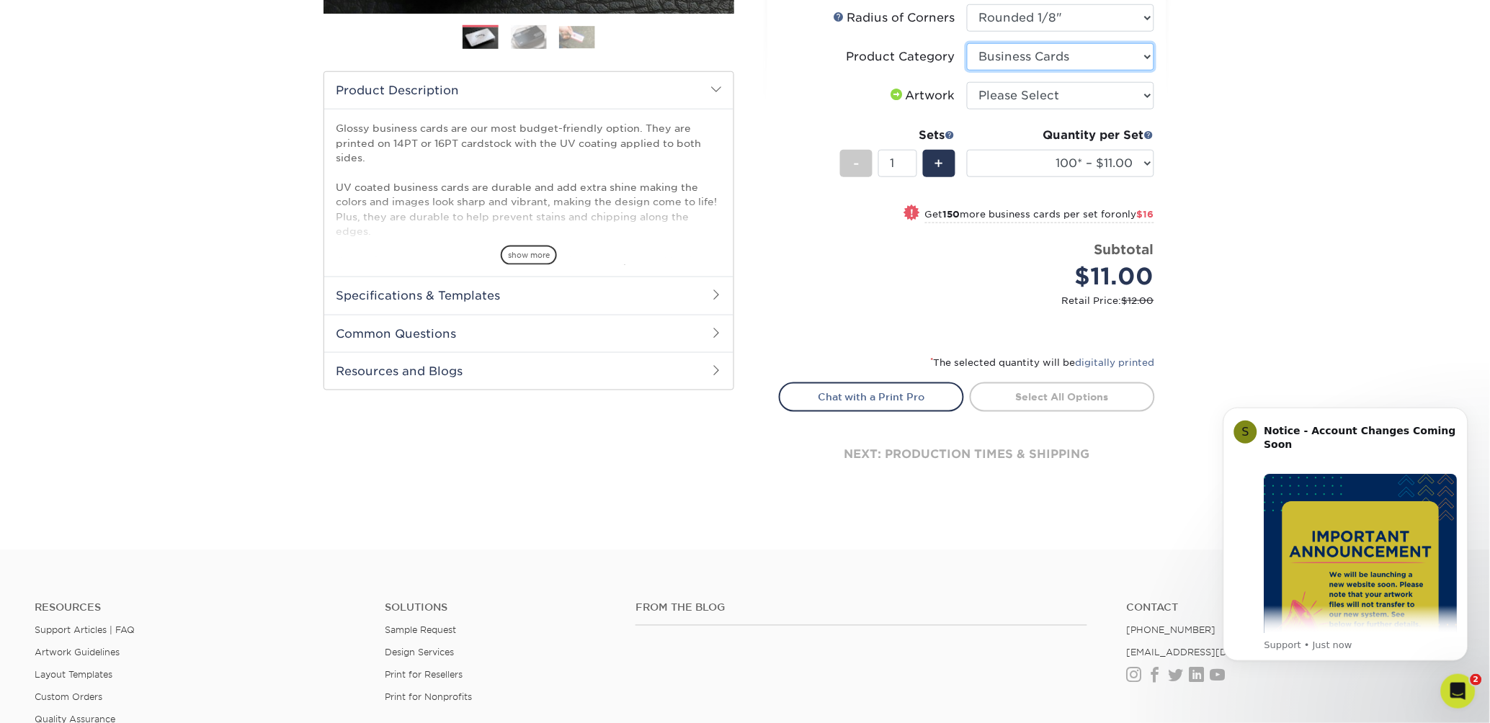
click at [970, 71] on select "Please Select Business Cards" at bounding box center [1060, 56] width 187 height 27
click at [1037, 110] on select "Please Select I will upload files I need a design - $100" at bounding box center [1060, 95] width 187 height 27
select select "upload"
click at [970, 110] on select "Please Select I will upload files I need a design - $100" at bounding box center [1060, 95] width 187 height 27
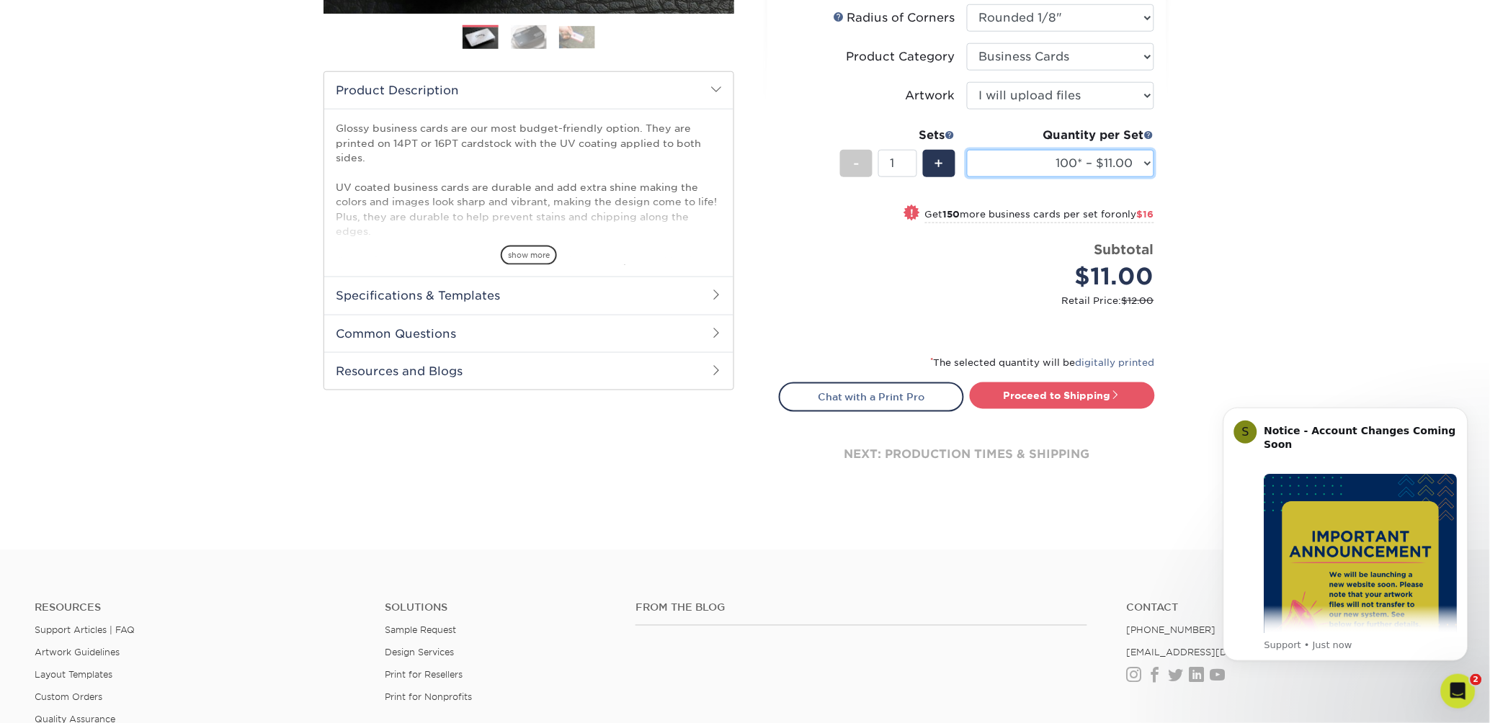
click at [976, 177] on select "100* – $11.00 250* – $27.00 500 – $53.00 1000 – $65.00 2500 – $120.00 5000 – $1…" at bounding box center [1060, 163] width 187 height 27
